Goal: Navigation & Orientation: Find specific page/section

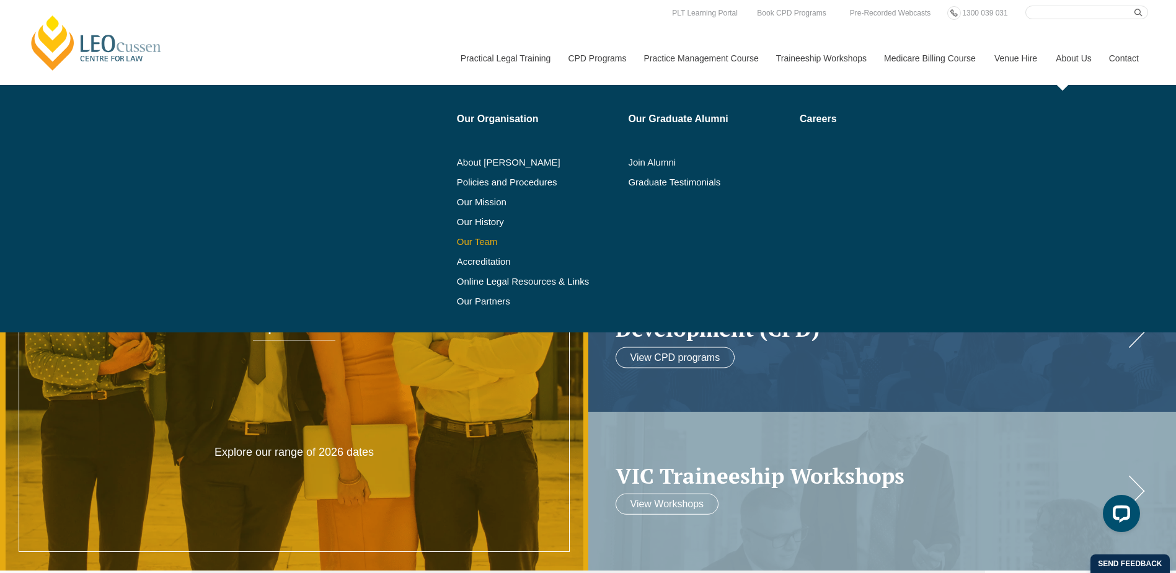
click at [490, 245] on link "Our Team" at bounding box center [538, 242] width 163 height 10
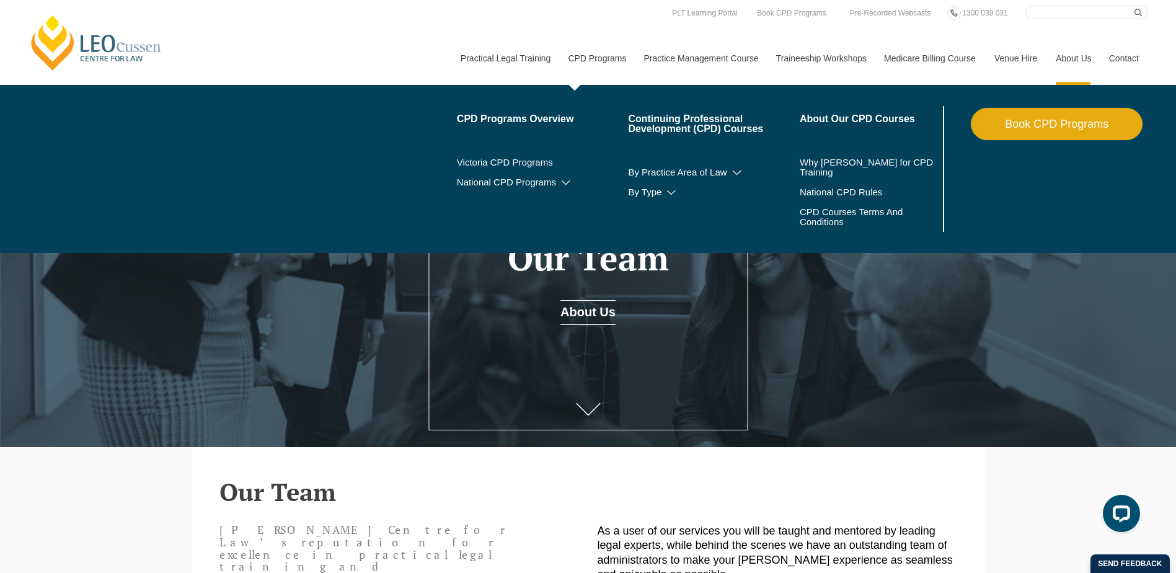
click at [1009, 128] on link "Book CPD Programs" at bounding box center [1056, 124] width 172 height 32
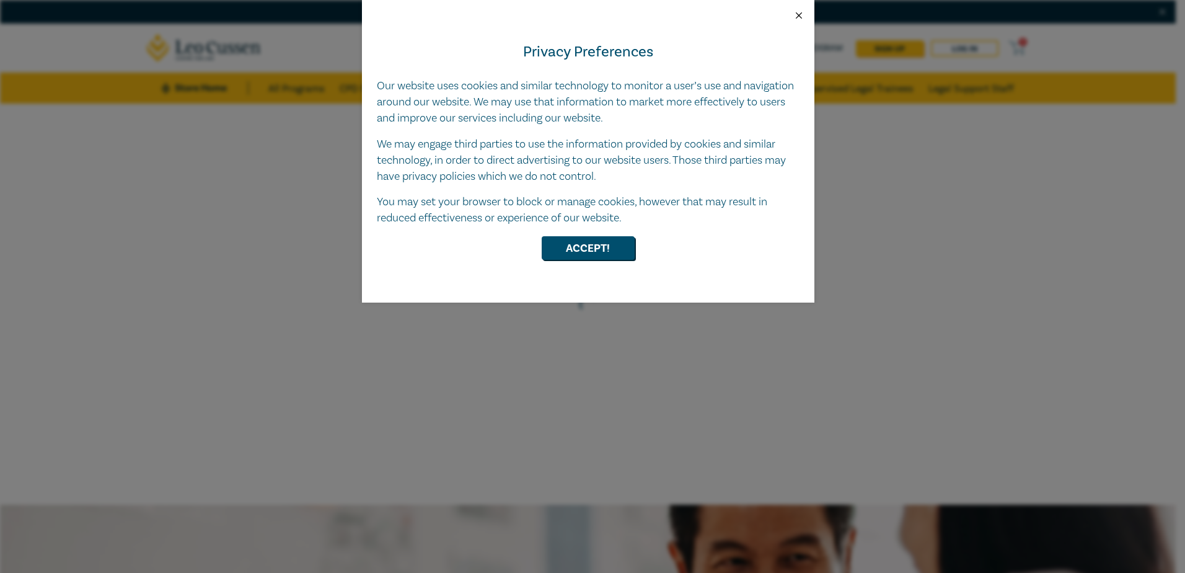
click at [802, 17] on button "Close" at bounding box center [798, 15] width 11 height 11
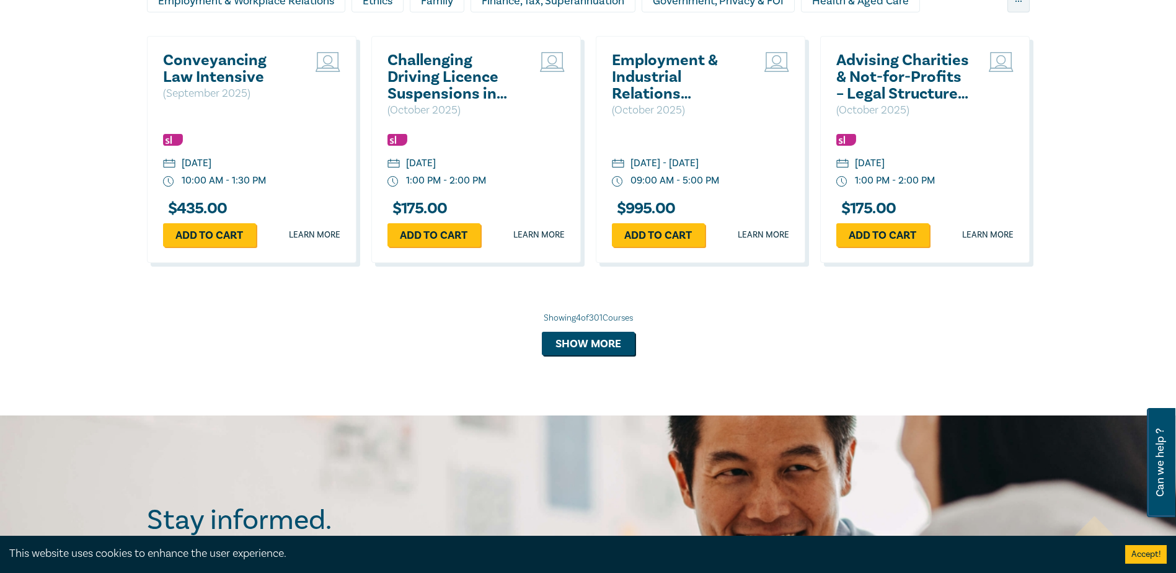
scroll to position [1177, 0]
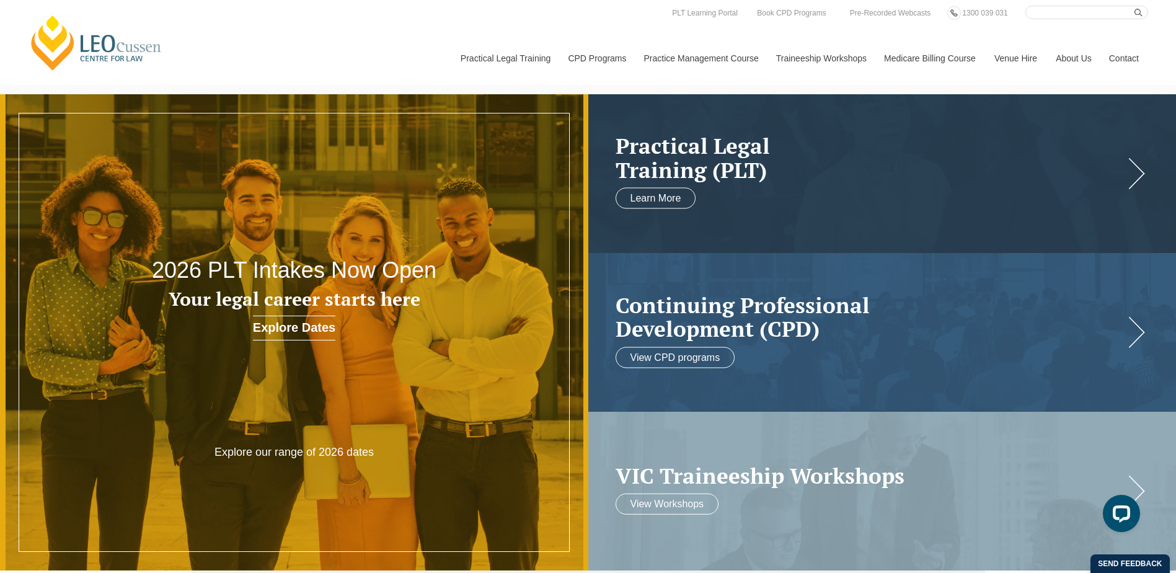
click at [1004, 58] on link "Venue Hire" at bounding box center [1015, 58] width 61 height 53
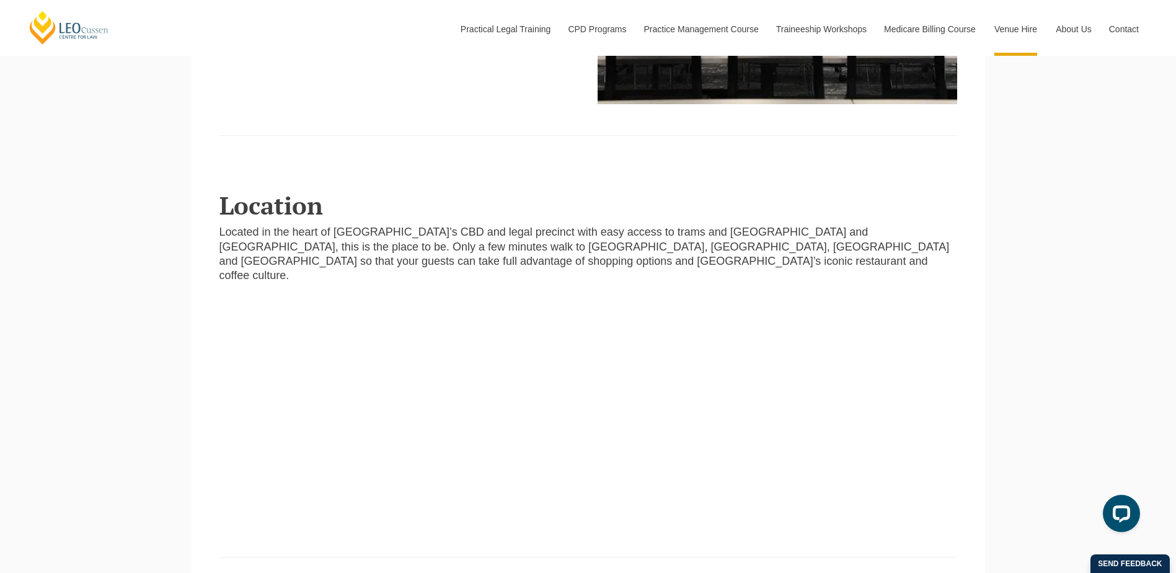
scroll to position [2479, 0]
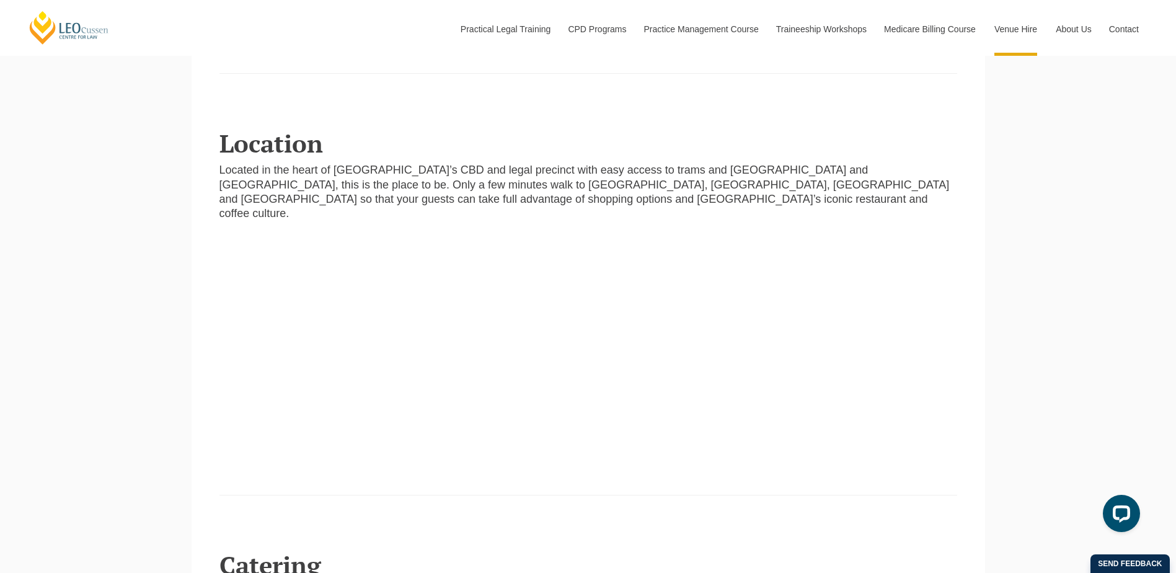
click at [638, 495] on header at bounding box center [587, 510] width 737 height 31
